Goal: Transaction & Acquisition: Book appointment/travel/reservation

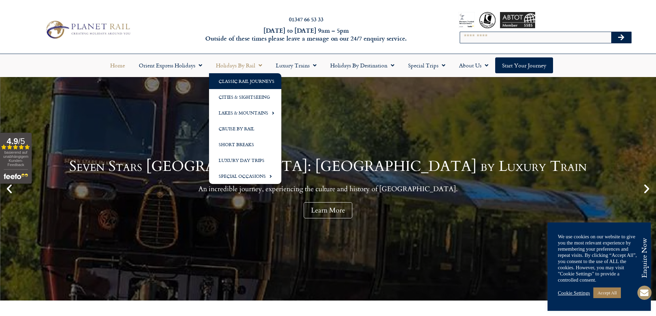
click at [238, 83] on link "Classic Rail Journeys" at bounding box center [245, 81] width 72 height 16
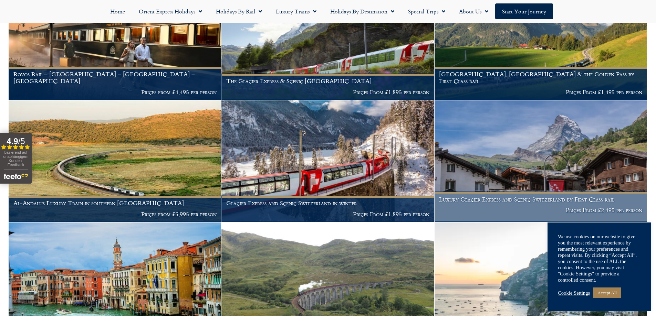
scroll to position [319, 0]
click at [488, 135] on img at bounding box center [541, 162] width 212 height 122
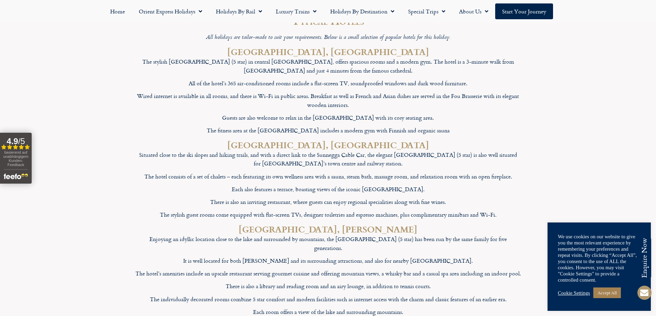
scroll to position [2578, 0]
